Goal: Task Accomplishment & Management: Use online tool/utility

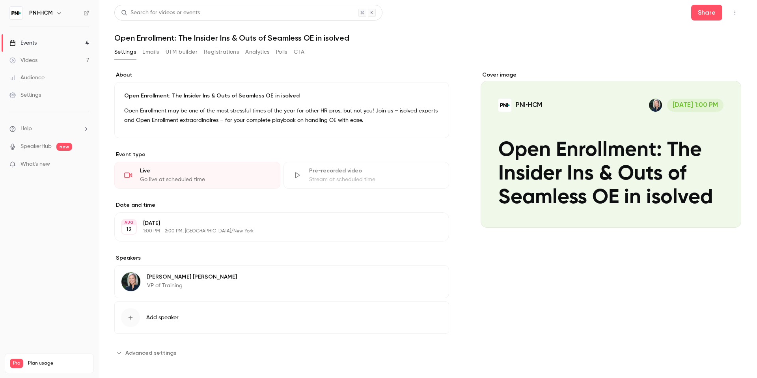
click at [333, 112] on p "Open Enrollment may be one of the most stressful times of the year for other HR…" at bounding box center [281, 115] width 315 height 19
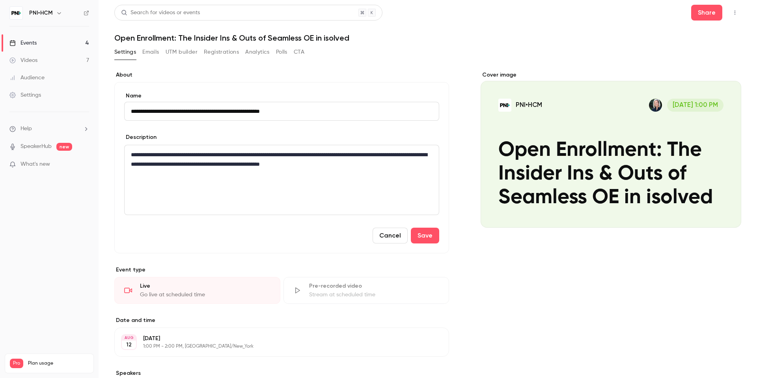
click at [333, 112] on input "**********" at bounding box center [281, 111] width 315 height 19
click at [324, 157] on p "**********" at bounding box center [281, 159] width 301 height 19
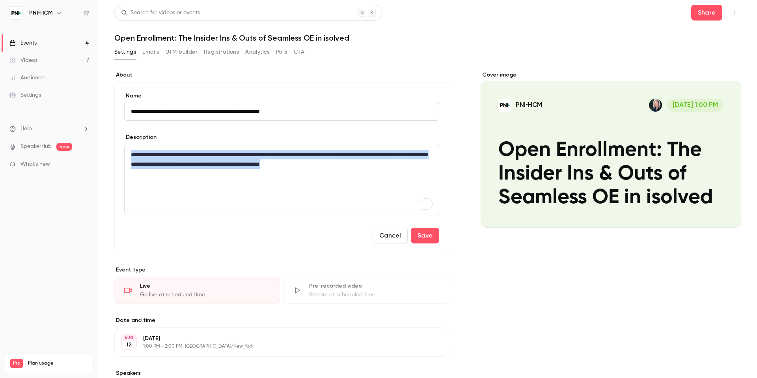
click at [324, 157] on p "**********" at bounding box center [281, 159] width 301 height 19
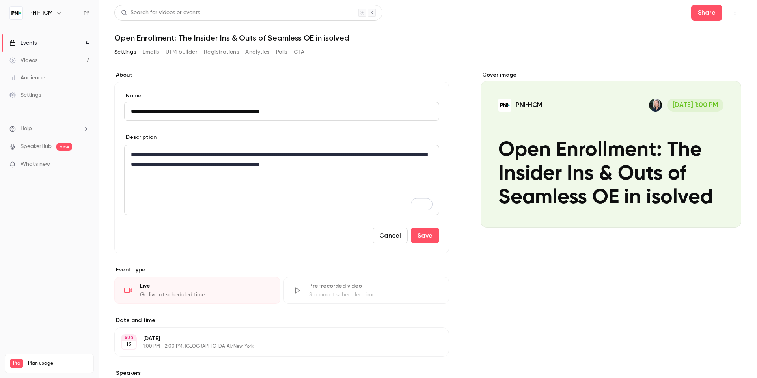
click at [403, 160] on p "**********" at bounding box center [281, 159] width 301 height 19
drag, startPoint x: 397, startPoint y: 163, endPoint x: 379, endPoint y: 154, distance: 19.9
click at [379, 154] on p "**********" at bounding box center [281, 159] width 301 height 19
drag, startPoint x: 379, startPoint y: 154, endPoint x: 387, endPoint y: 164, distance: 12.3
click at [387, 164] on p "**********" at bounding box center [281, 159] width 301 height 19
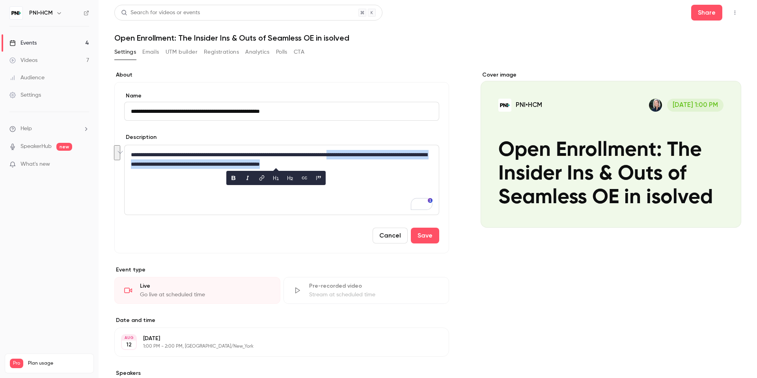
copy p "**********"
click at [347, 31] on header "Search for videos or events Share Open Enrollment: The Insider Ins & Outs of Se…" at bounding box center [427, 24] width 627 height 38
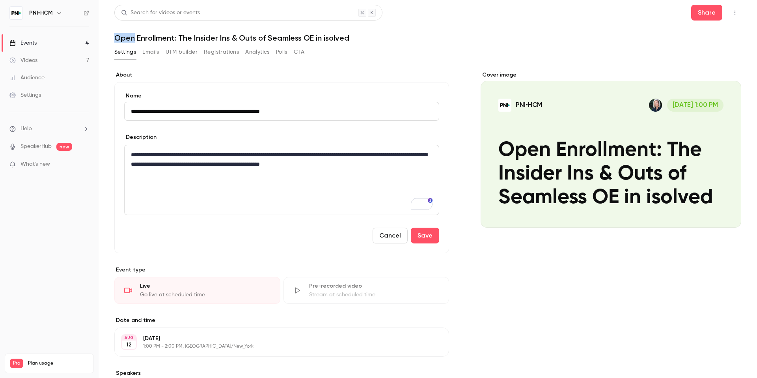
click at [347, 31] on header "Search for videos or events Share Open Enrollment: The Insider Ins & Outs of Se…" at bounding box center [427, 24] width 627 height 38
copy div "Open Enrollment: The Insider Ins & Outs of Seamless OE in isolved Settings Emai…"
click at [300, 35] on h1 "Open Enrollment: The Insider Ins & Outs of Seamless OE in isolved" at bounding box center [427, 37] width 627 height 9
drag, startPoint x: 351, startPoint y: 37, endPoint x: 180, endPoint y: 37, distance: 171.0
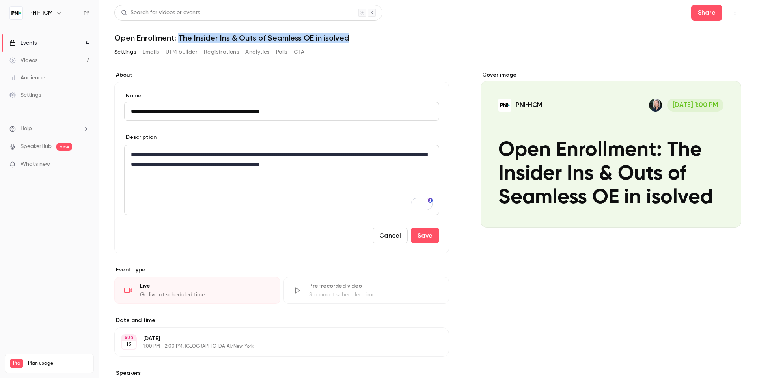
click at [180, 37] on h1 "Open Enrollment: The Insider Ins & Outs of Seamless OE in isolved" at bounding box center [427, 37] width 627 height 9
copy h1 "The Insider Ins & Outs of Seamless OE in isolved"
click at [320, 33] on h1 "Open Enrollment: The Insider Ins & Outs of Seamless OE in isolved" at bounding box center [427, 37] width 627 height 9
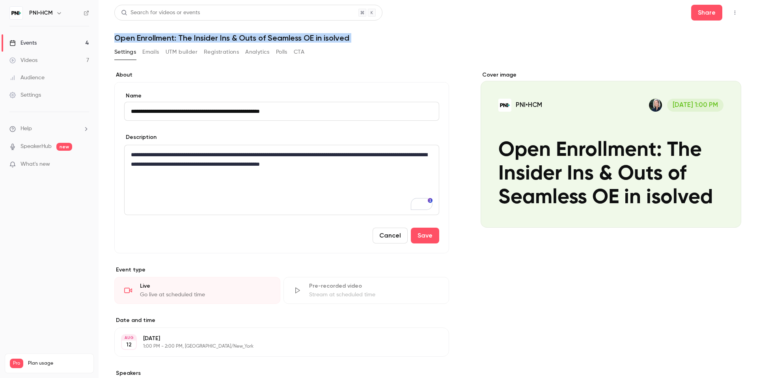
copy div "Open Enrollment: The Insider Ins & Outs of Seamless OE in isolved Settings Emai…"
click at [501, 34] on h1 "Open Enrollment: The Insider Ins & Outs of Seamless OE in isolved" at bounding box center [427, 37] width 627 height 9
click at [67, 42] on link "Events 4" at bounding box center [49, 42] width 99 height 17
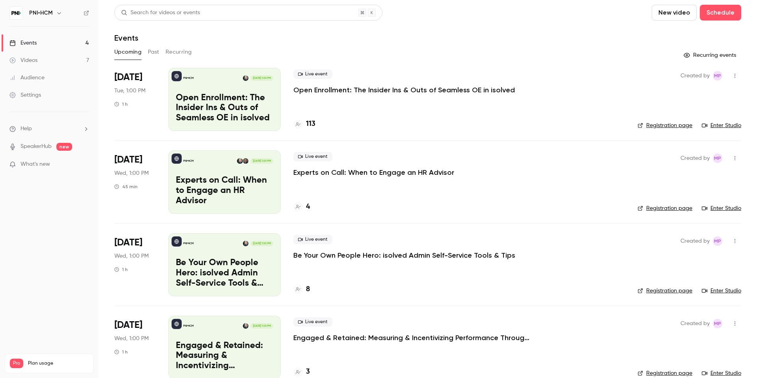
click at [738, 74] on button "button" at bounding box center [734, 75] width 13 height 13
drag, startPoint x: 693, startPoint y: 120, endPoint x: 687, endPoint y: 110, distance: 11.7
click at [687, 110] on li "Invite to Studio" at bounding box center [697, 116] width 85 height 20
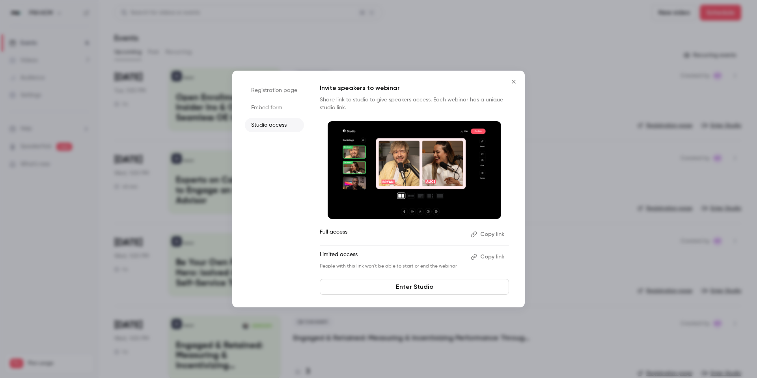
click at [515, 84] on icon "Close" at bounding box center [513, 81] width 9 height 6
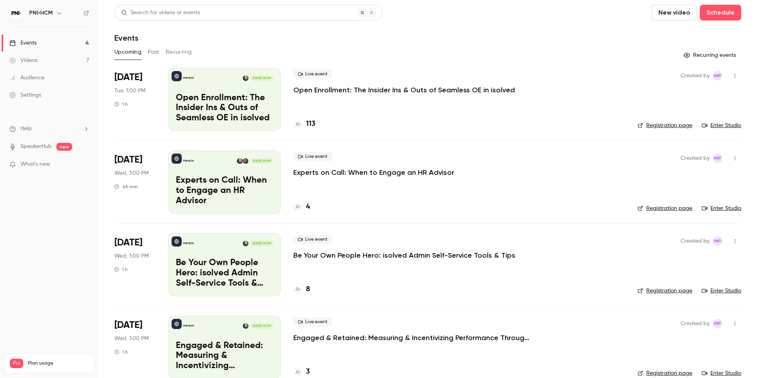
click at [718, 126] on link "Enter Studio" at bounding box center [721, 125] width 39 height 8
click at [333, 87] on p "Open Enrollment: The Insider Ins & Outs of Seamless OE in isolved" at bounding box center [403, 89] width 221 height 9
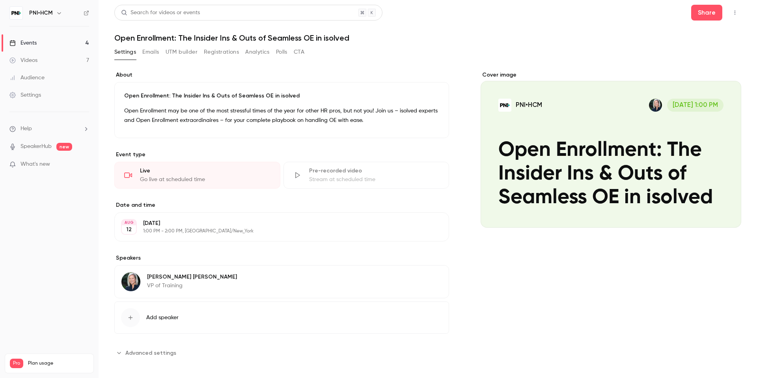
click at [221, 56] on button "Registrations" at bounding box center [221, 52] width 35 height 13
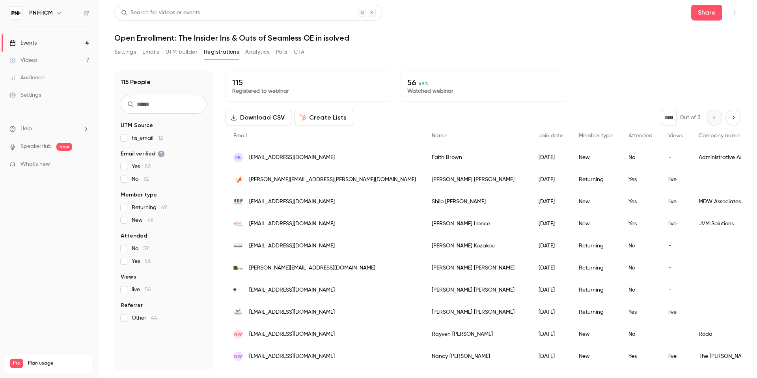
click at [159, 104] on input "text" at bounding box center [164, 104] width 86 height 19
type input "*****"
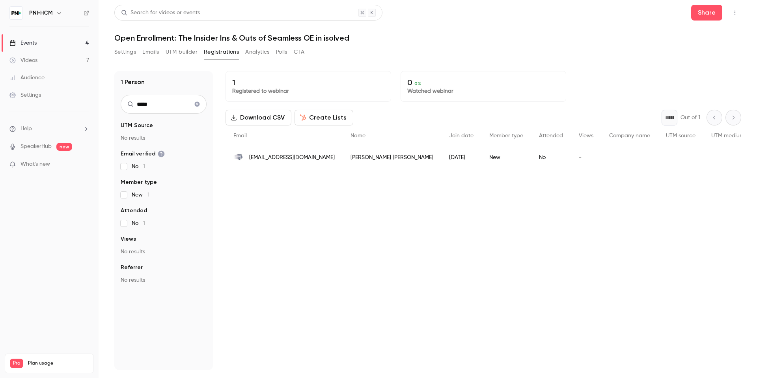
click at [601, 164] on div "People list" at bounding box center [629, 157] width 57 height 22
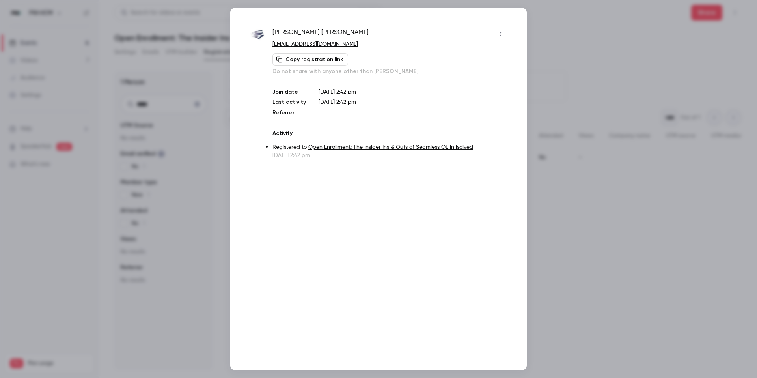
click at [331, 61] on button "Copy registration link" at bounding box center [310, 59] width 76 height 13
click at [565, 43] on div at bounding box center [378, 189] width 757 height 378
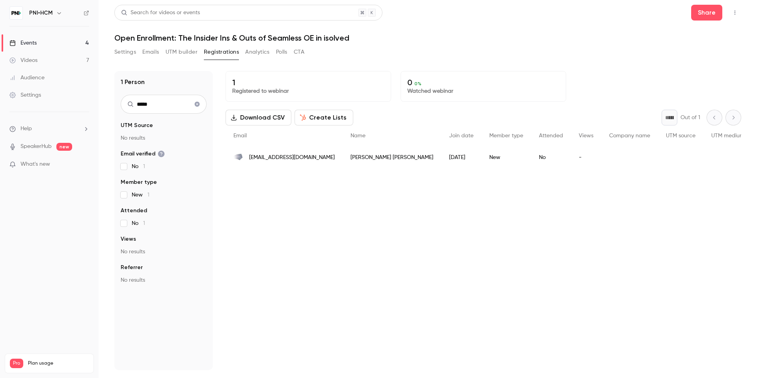
click at [335, 38] on h1 "Open Enrollment: The Insider Ins & Outs of Seamless OE in isolved" at bounding box center [427, 37] width 627 height 9
copy div "Open Enrollment: The Insider Ins & Outs of Seamless OE in isolved Settings Emai…"
click at [72, 41] on link "Events 4" at bounding box center [49, 42] width 99 height 17
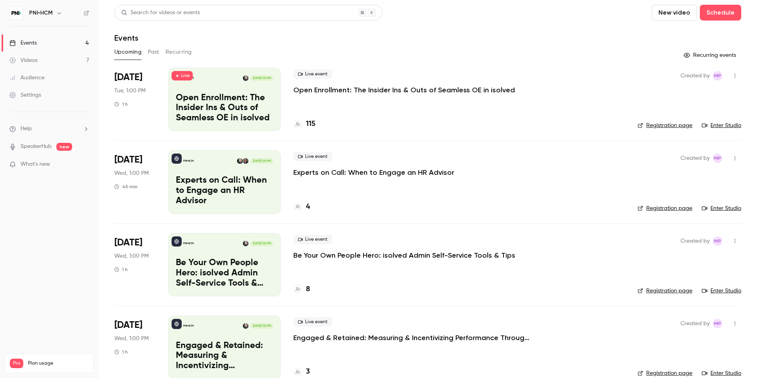
click at [229, 280] on p "Be Your Own People Hero: isolved Admin Self-Service Tools & Tips" at bounding box center [224, 273] width 97 height 30
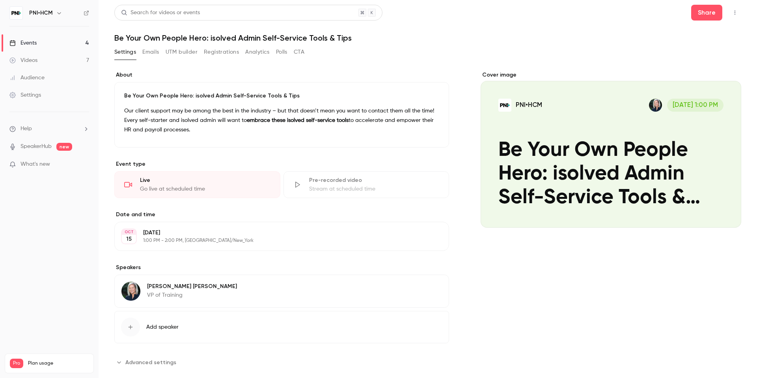
click at [329, 37] on h1 "Be Your Own People Hero: isolved Admin Self-Service Tools & Tips" at bounding box center [427, 37] width 627 height 9
copy div "Be Your Own People Hero: isolved Admin Self-Service Tools & Tips Settings Email…"
click at [222, 111] on p "Our client support may be among the best in the industry – but that doesn’t mea…" at bounding box center [281, 120] width 315 height 28
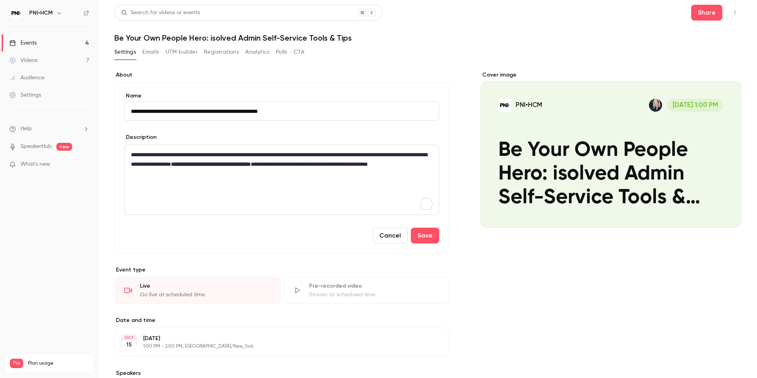
click at [199, 161] on p "**********" at bounding box center [281, 164] width 301 height 28
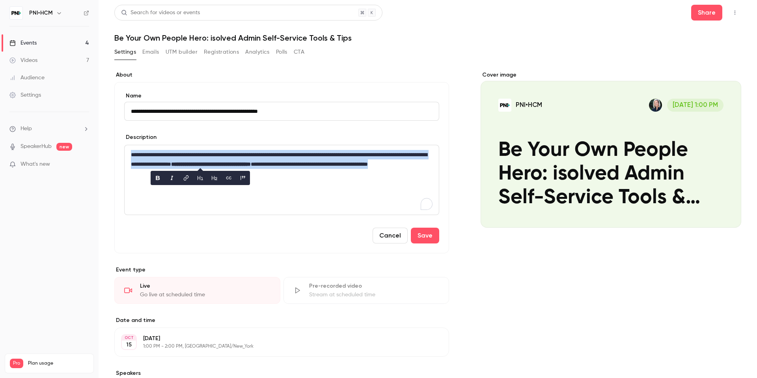
click at [199, 161] on p "**********" at bounding box center [281, 164] width 301 height 28
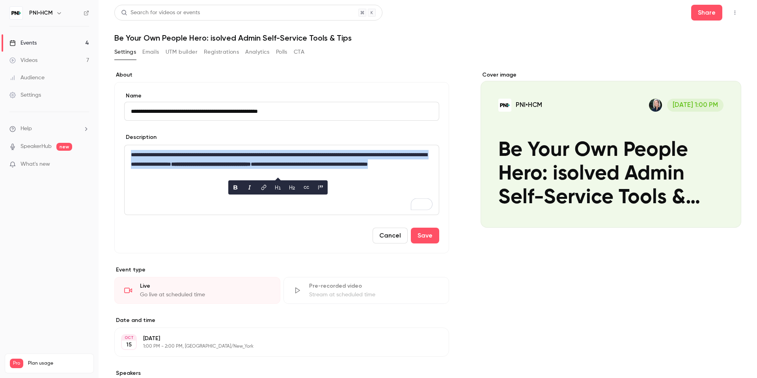
copy p "*"
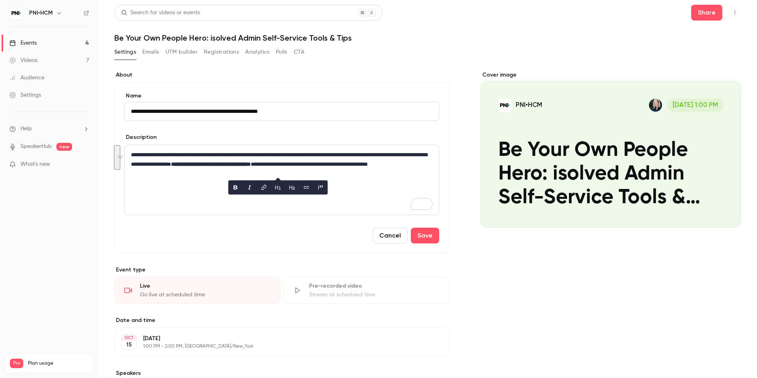
click at [413, 52] on div "Settings Emails UTM builder Registrations Analytics Polls CTA" at bounding box center [427, 54] width 627 height 16
click at [50, 39] on link "Events 4" at bounding box center [49, 42] width 99 height 17
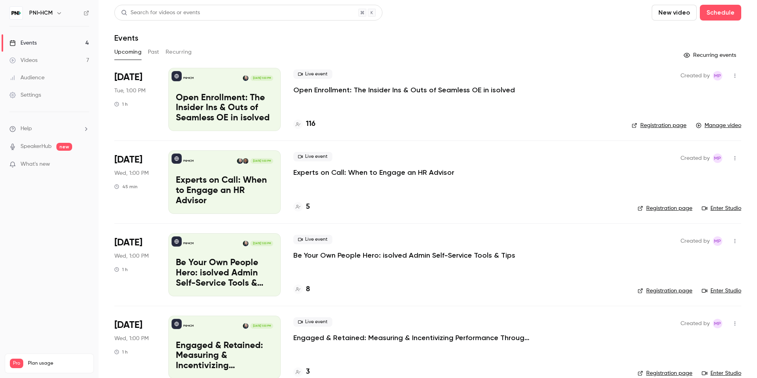
click at [432, 48] on div "Upcoming Past Recurring" at bounding box center [427, 52] width 627 height 13
click at [37, 57] on link "Videos 7" at bounding box center [49, 60] width 99 height 17
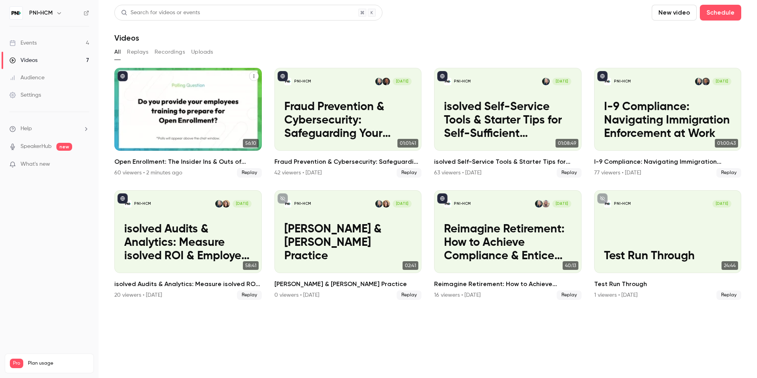
click at [206, 132] on p "Open Enrollment: The Insider Ins & Outs of Seamless OE in isolved" at bounding box center [187, 120] width 127 height 40
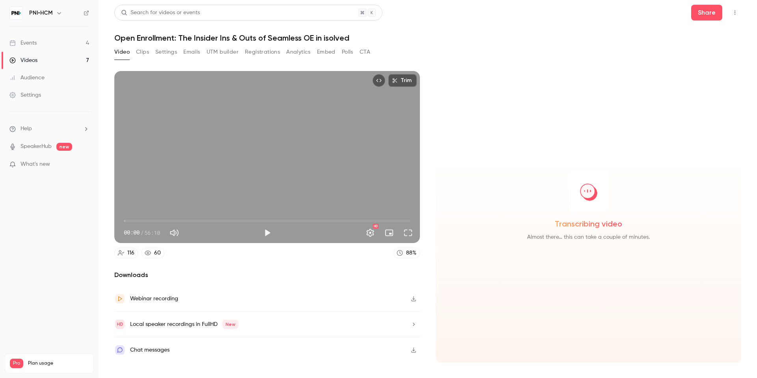
click at [412, 297] on icon "button" at bounding box center [413, 299] width 6 height 6
click at [411, 32] on header "Search for videos or events Share Open Enrollment: The Insider Ins & Outs of Se…" at bounding box center [427, 24] width 627 height 38
click at [341, 51] on div "Video Clips Settings Emails UTM builder Registrations Analytics Embed Polls CTA" at bounding box center [242, 52] width 256 height 13
click at [345, 50] on button "Polls" at bounding box center [347, 52] width 11 height 13
